Goal: Use online tool/utility

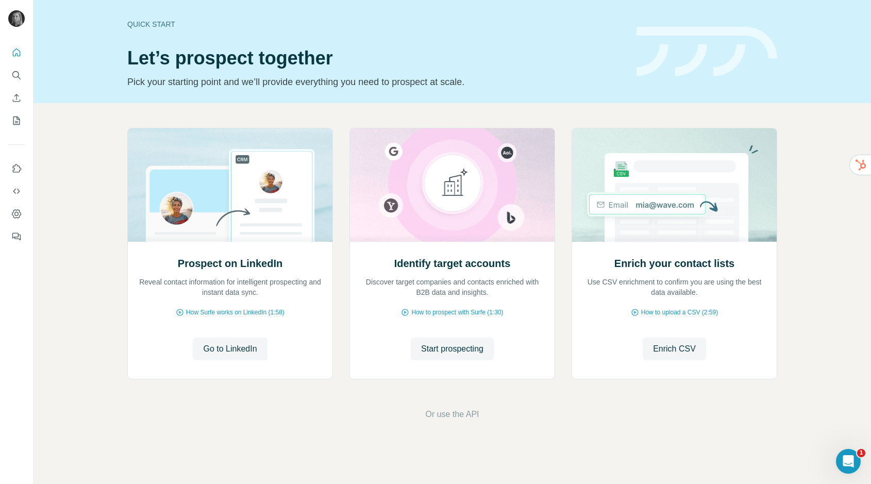
click at [11, 79] on icon "Search" at bounding box center [16, 75] width 10 height 10
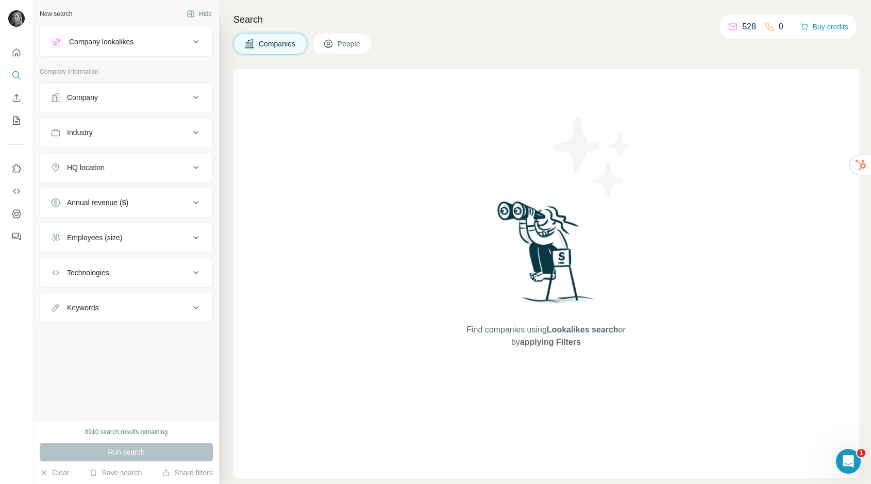
click at [91, 92] on div "Company" at bounding box center [82, 97] width 31 height 10
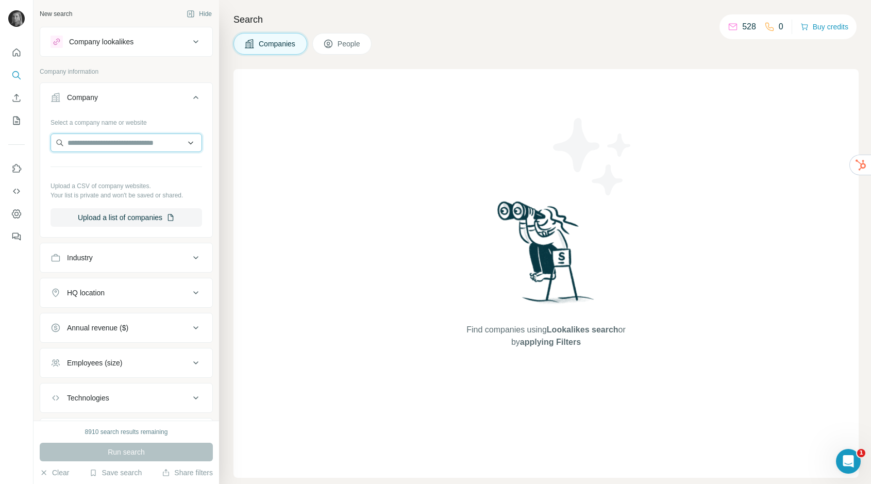
click at [91, 148] on input "text" at bounding box center [127, 143] width 152 height 19
type input "**********"
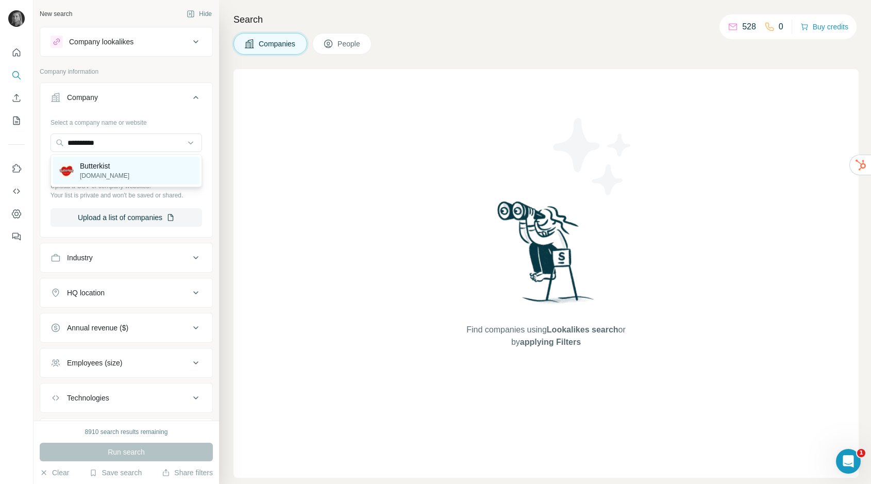
click at [90, 175] on p "[DOMAIN_NAME]" at bounding box center [104, 175] width 49 height 9
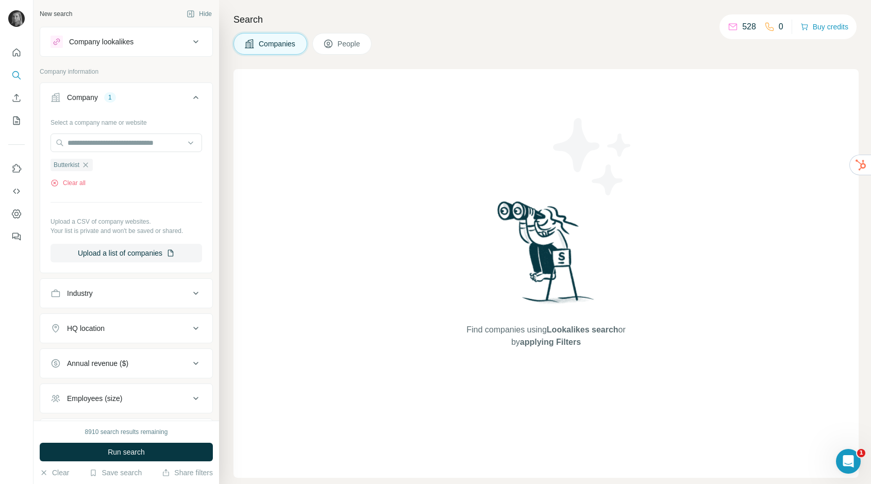
click at [130, 450] on span "Run search" at bounding box center [126, 452] width 37 height 10
